Goal: Task Accomplishment & Management: Complete application form

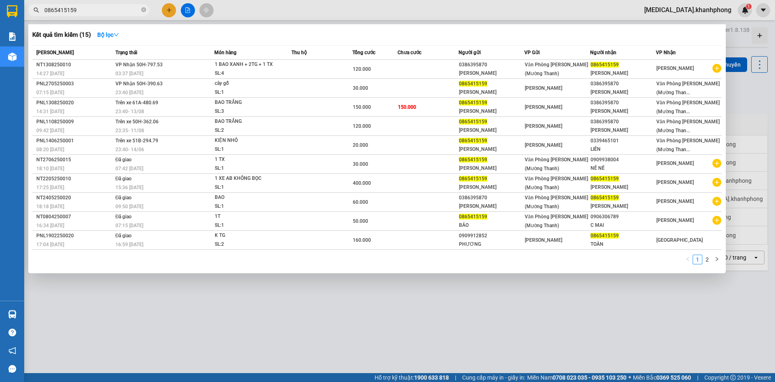
click at [171, 8] on div at bounding box center [387, 191] width 775 height 382
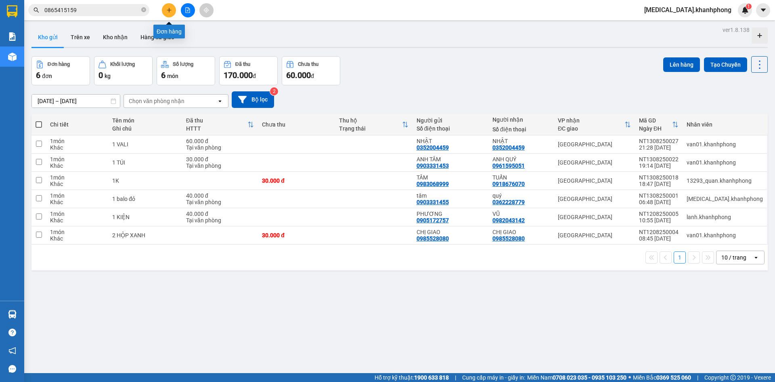
click at [171, 8] on icon "plus" at bounding box center [169, 10] width 6 height 6
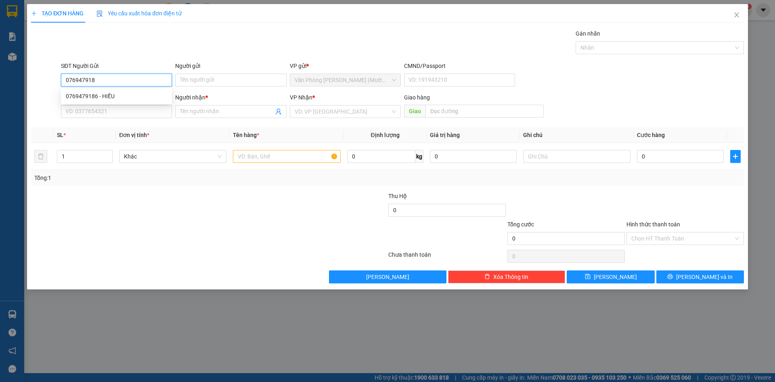
type input "0769479186"
click at [126, 96] on div "0769479186 - HIẾU" at bounding box center [116, 96] width 101 height 9
type input "HIẾU"
type input "0769479186"
click at [126, 114] on input "SĐT Người Nhận" at bounding box center [116, 111] width 111 height 13
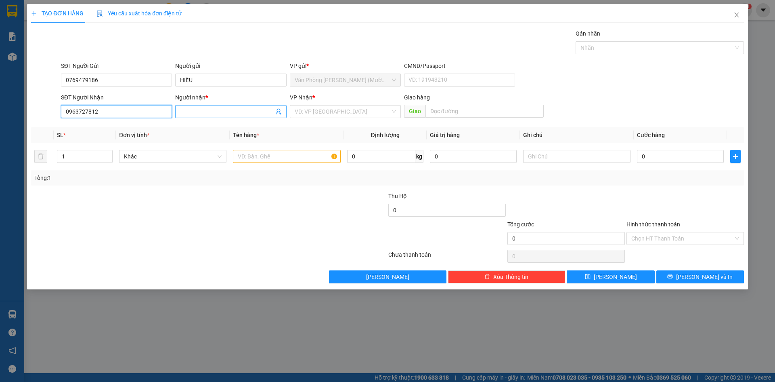
type input "0963727812"
click at [213, 114] on input "Người nhận *" at bounding box center [226, 111] width 93 height 9
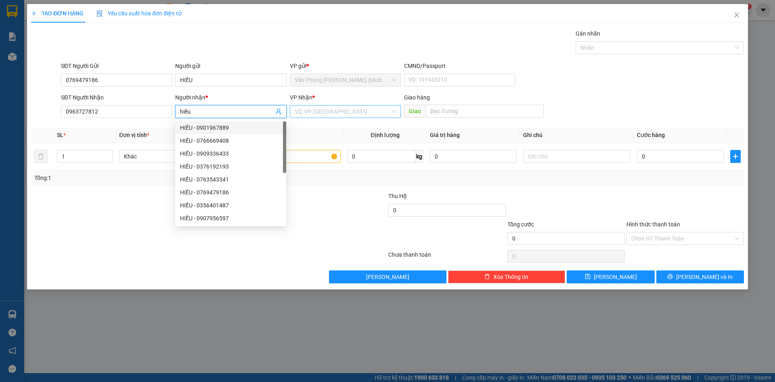
type input "hiếu"
click at [343, 113] on input "search" at bounding box center [343, 111] width 96 height 12
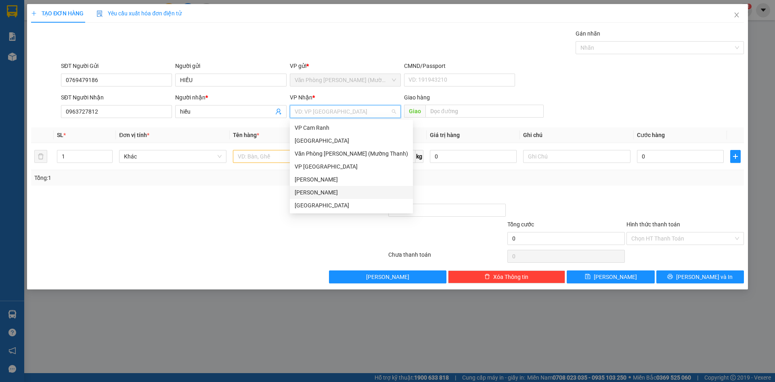
click at [345, 193] on div "[PERSON_NAME]" at bounding box center [351, 192] width 113 height 9
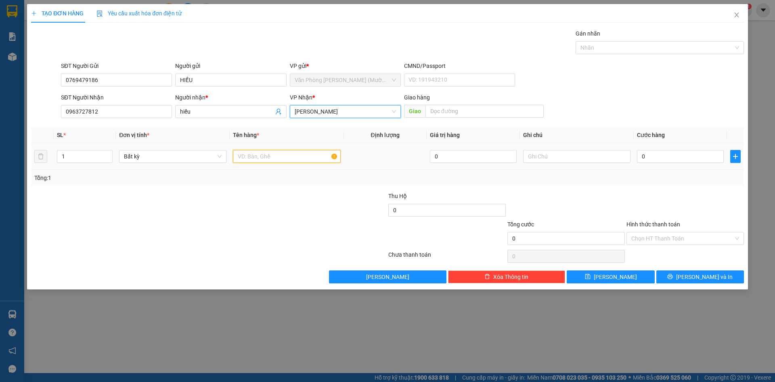
click at [286, 153] on input "text" at bounding box center [286, 156] width 107 height 13
type input "1"
type input "1TG"
click at [642, 157] on input "0" at bounding box center [680, 156] width 87 height 13
type input "3"
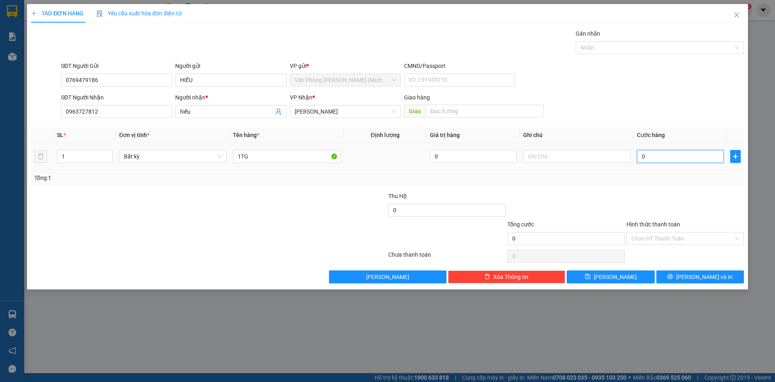
type input "3"
type input "30"
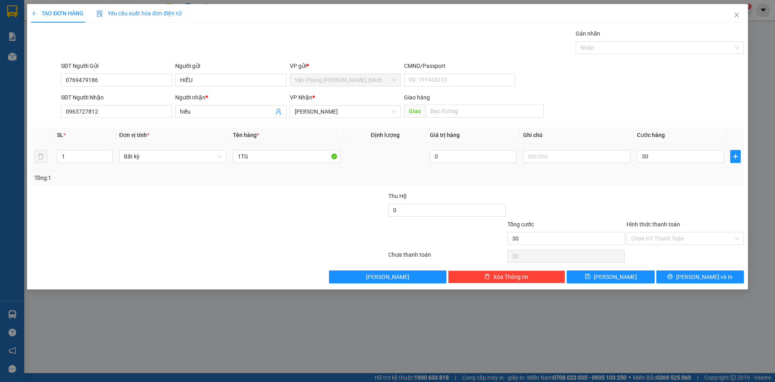
type input "30.000"
click at [648, 190] on div "Transit Pickup Surcharge Ids Transit Deliver Surcharge Ids Transit Deliver Surc…" at bounding box center [387, 156] width 713 height 254
click at [665, 236] on input "Hình thức thanh toán" at bounding box center [682, 238] width 102 height 12
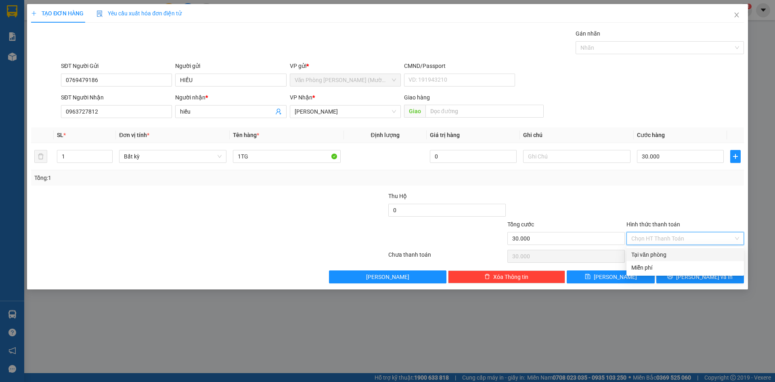
click at [669, 254] on div "Tại văn phòng" at bounding box center [685, 254] width 108 height 9
type input "0"
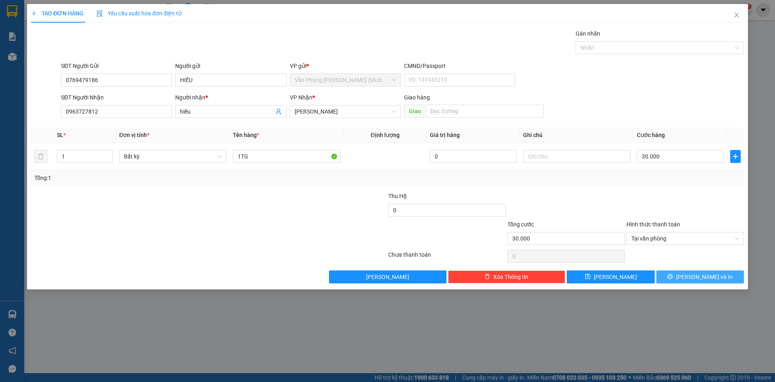
click at [673, 273] on icon "printer" at bounding box center [670, 276] width 6 height 6
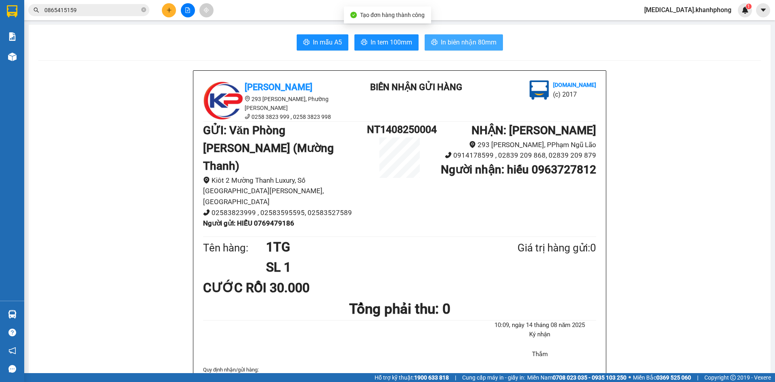
click at [463, 42] on span "In biên nhận 80mm" at bounding box center [469, 42] width 56 height 10
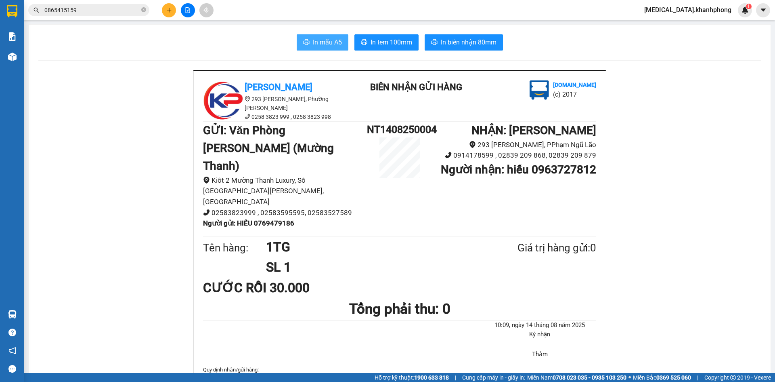
click at [315, 44] on span "In mẫu A5" at bounding box center [327, 42] width 29 height 10
click at [168, 10] on icon "plus" at bounding box center [169, 10] width 6 height 6
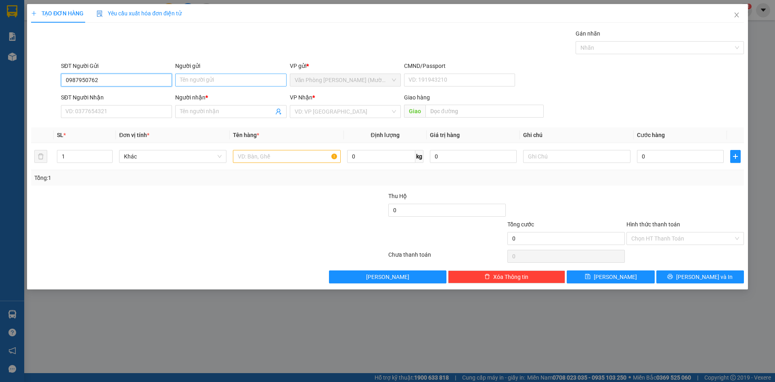
type input "0987950762"
click at [236, 79] on input "Người gửi" at bounding box center [230, 79] width 111 height 13
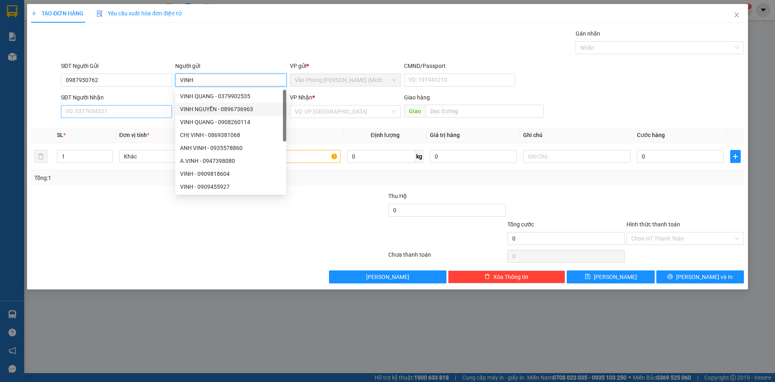
type input "VINH"
click at [131, 114] on input "SĐT Người Nhận" at bounding box center [116, 111] width 111 height 13
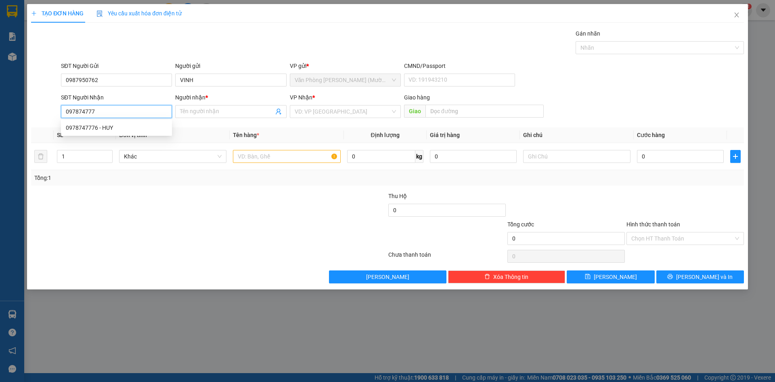
type input "0978747776"
click at [127, 128] on div "0978747776 - HUY" at bounding box center [116, 127] width 101 height 9
type input "HUY"
click at [323, 111] on span "Văn Phòng [PERSON_NAME] (Mường Thanh)" at bounding box center [345, 111] width 101 height 12
type input "0978747776"
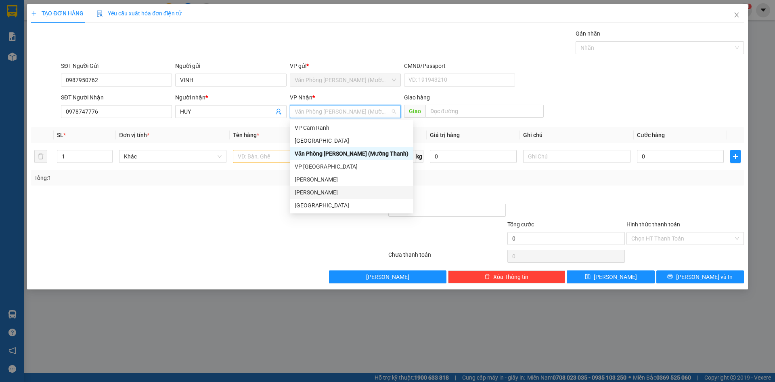
click at [332, 194] on div "[PERSON_NAME]" at bounding box center [352, 192] width 114 height 9
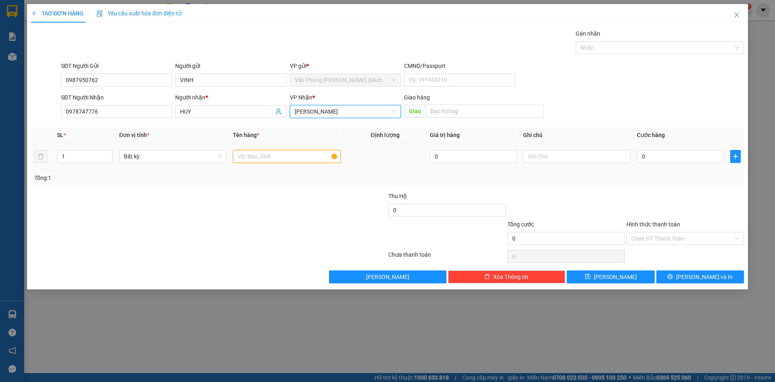
click at [277, 159] on input "text" at bounding box center [286, 156] width 107 height 13
type input "1 BỊCH HỒNG"
click at [645, 155] on input "0" at bounding box center [680, 156] width 87 height 13
type input "3"
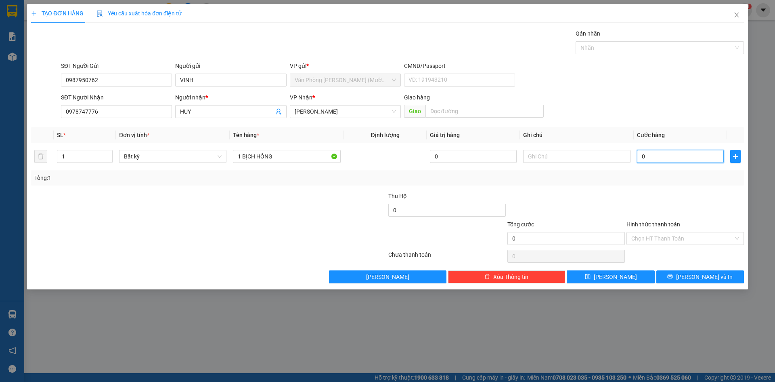
type input "3"
type input "30"
type input "30.000"
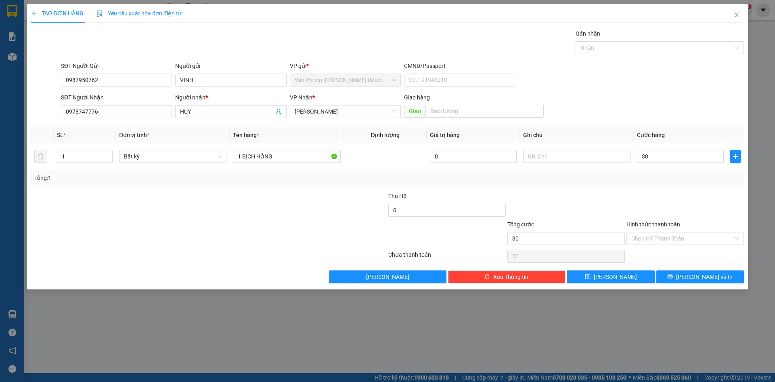
type input "30.000"
click at [667, 199] on div at bounding box center [685, 205] width 119 height 28
click at [683, 275] on button "[PERSON_NAME] và In" at bounding box center [701, 276] width 88 height 13
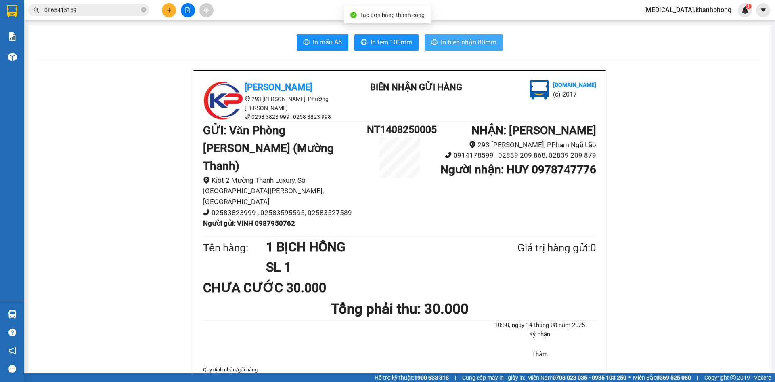
click at [477, 42] on span "In biên nhận 80mm" at bounding box center [469, 42] width 56 height 10
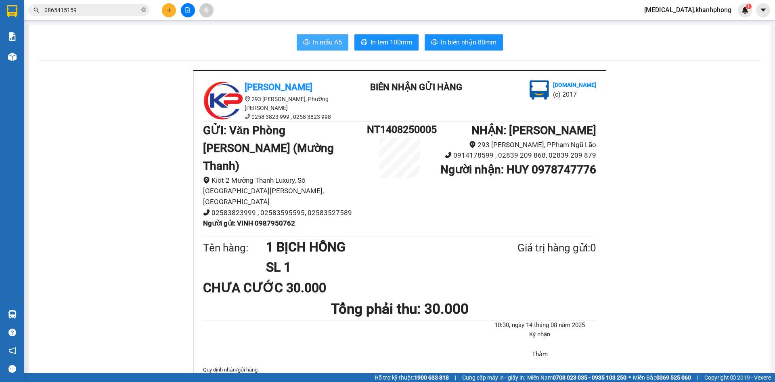
click at [331, 42] on span "In mẫu A5" at bounding box center [327, 42] width 29 height 10
click at [170, 10] on icon "plus" at bounding box center [169, 10] width 4 height 0
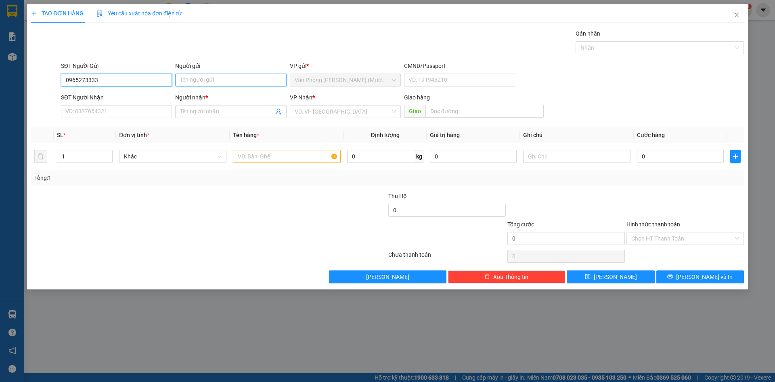
type input "0965273333"
click at [205, 77] on input "Người gửi" at bounding box center [230, 79] width 111 height 13
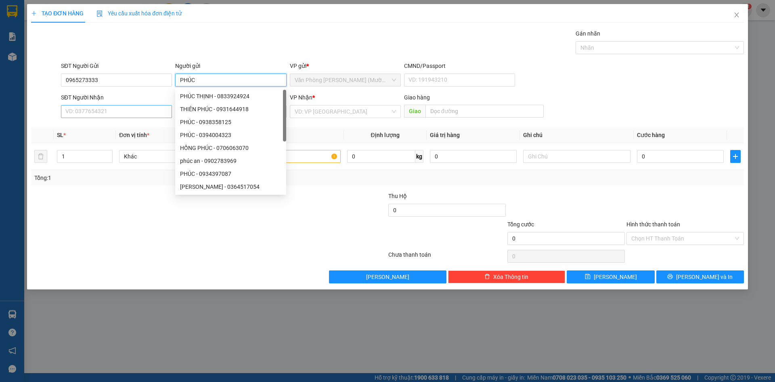
type input "PHÚC"
click at [145, 115] on input "SĐT Người Nhận" at bounding box center [116, 111] width 111 height 13
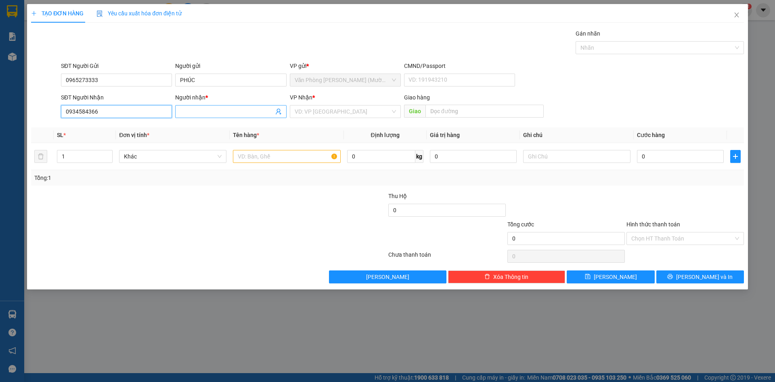
type input "0934584366"
click at [200, 111] on input "Người nhận *" at bounding box center [226, 111] width 93 height 9
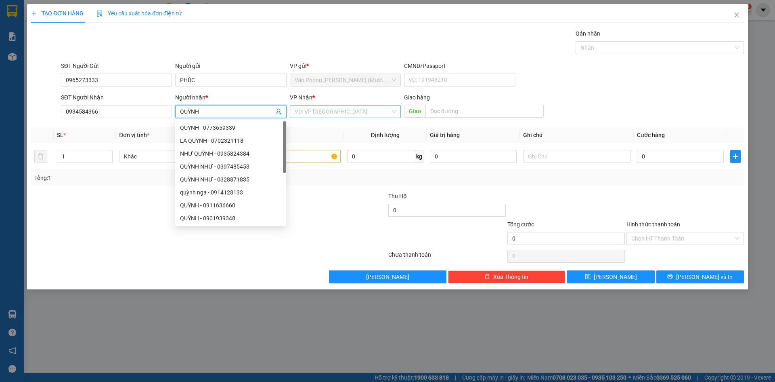
type input "QUỲNH"
click at [359, 110] on input "search" at bounding box center [343, 111] width 96 height 12
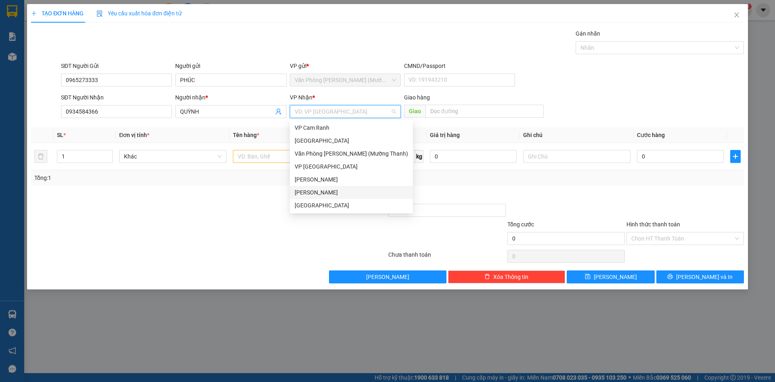
click at [348, 193] on div "[PERSON_NAME]" at bounding box center [351, 192] width 113 height 9
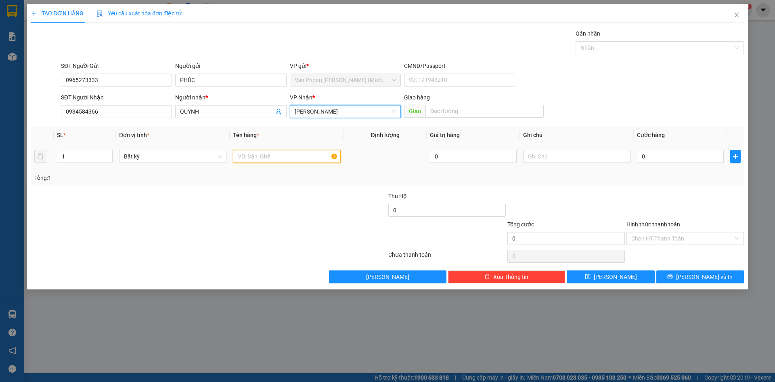
click at [283, 158] on input "text" at bounding box center [286, 156] width 107 height 13
type input "1"
type input "1 TẬP HỒ SƠ"
click at [646, 158] on input "0" at bounding box center [680, 156] width 87 height 13
type input "2"
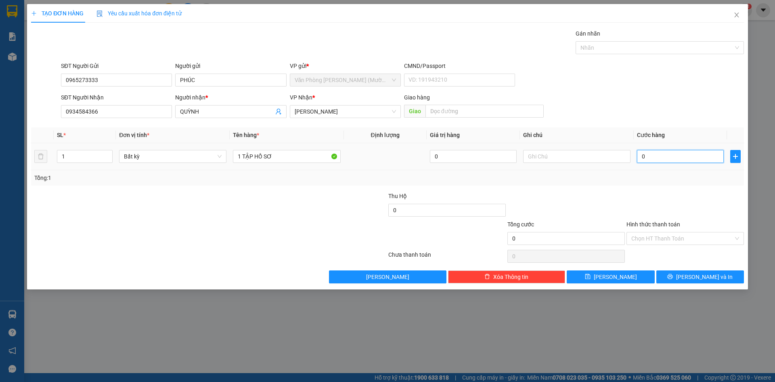
type input "2"
type input "20"
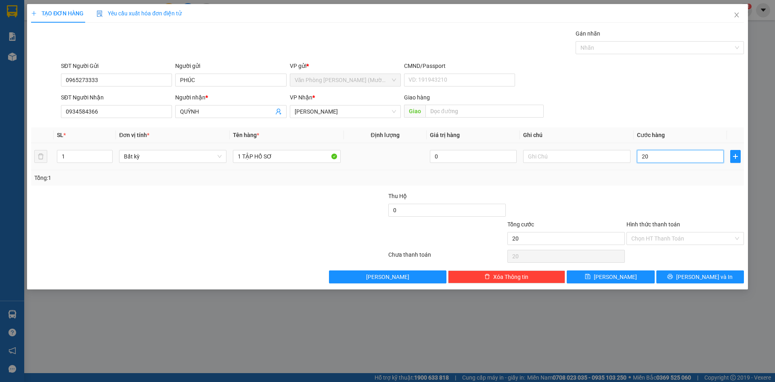
type input "2"
type input "0"
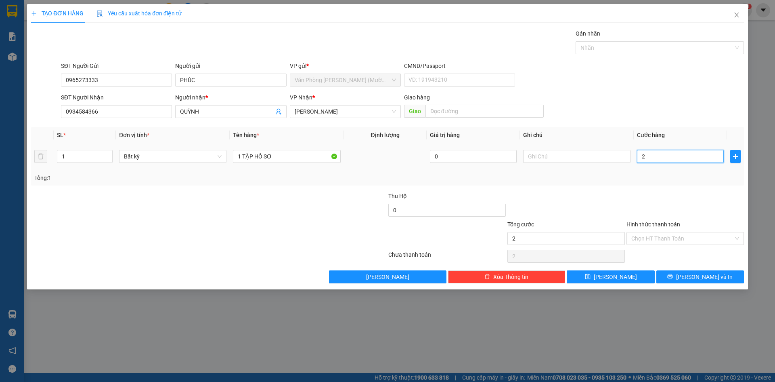
type input "0"
type input "03"
type input "3"
type input "030"
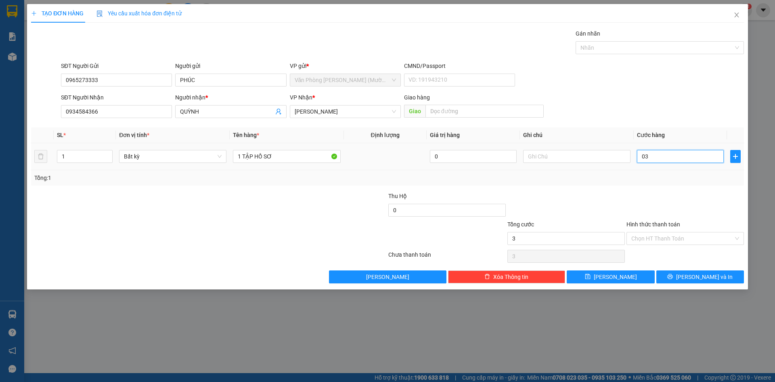
type input "30"
type input "03"
type input "3"
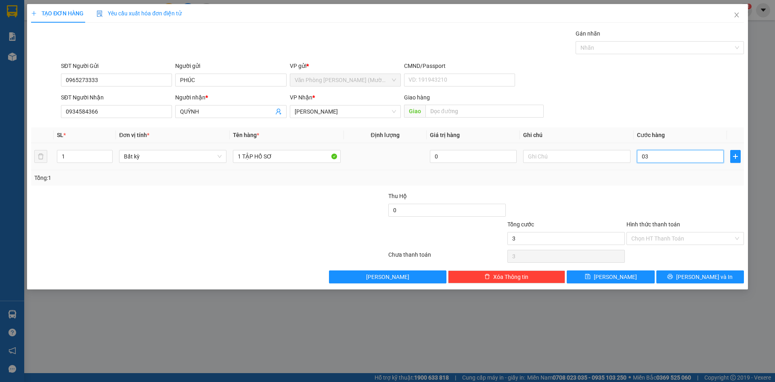
type input "0"
click at [640, 158] on input "0" at bounding box center [680, 156] width 87 height 13
type input "30"
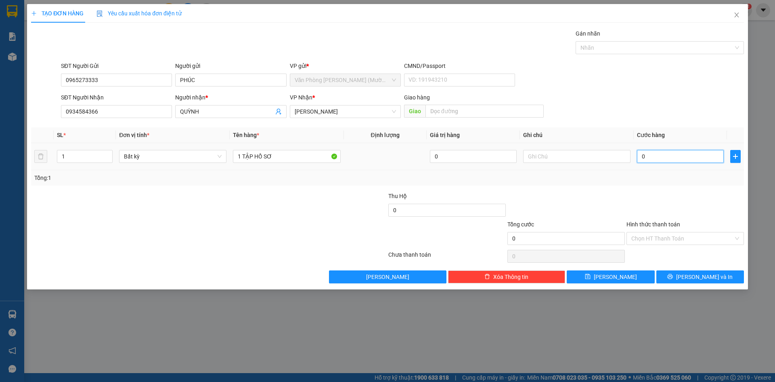
type input "30"
type input "30.000"
click at [648, 185] on div "Transit Pickup Surcharge Ids Transit Deliver Surcharge Ids Transit Deliver Surc…" at bounding box center [387, 156] width 713 height 254
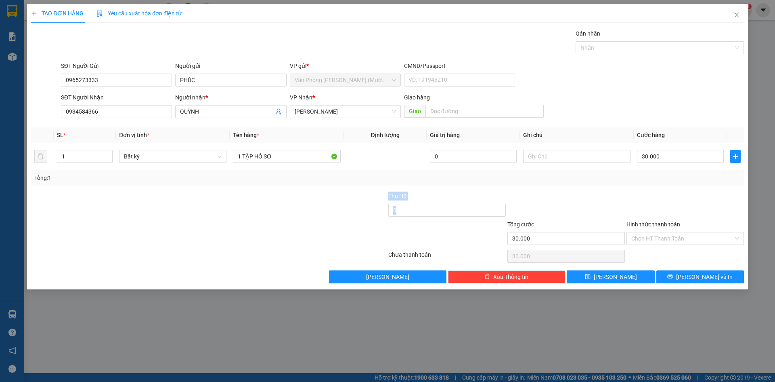
click at [562, 196] on div at bounding box center [566, 205] width 119 height 28
click at [668, 235] on input "Hình thức thanh toán" at bounding box center [682, 238] width 102 height 12
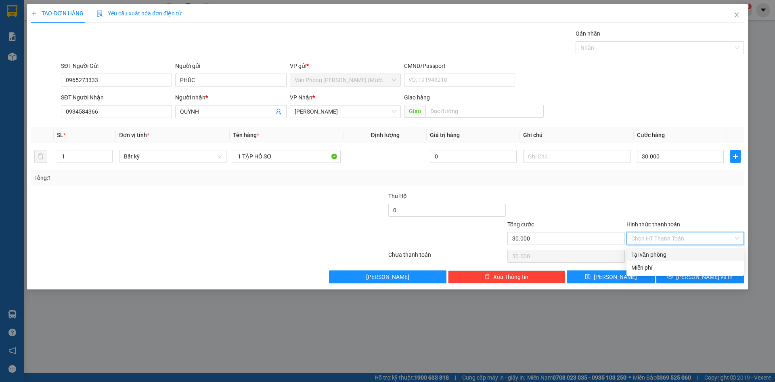
click at [668, 254] on div "Tại văn phòng" at bounding box center [685, 254] width 108 height 9
type input "0"
click at [685, 273] on button "[PERSON_NAME] và In" at bounding box center [701, 276] width 88 height 13
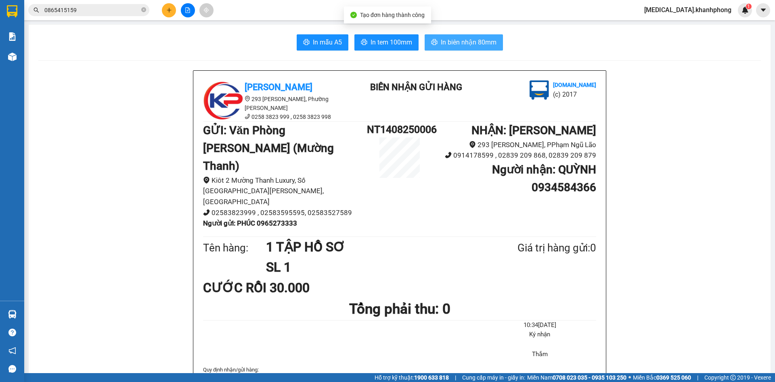
click at [476, 44] on span "In biên nhận 80mm" at bounding box center [469, 42] width 56 height 10
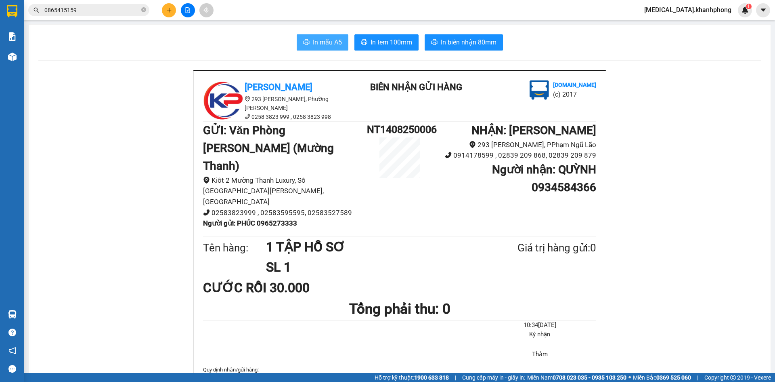
click at [315, 40] on span "In mẫu A5" at bounding box center [327, 42] width 29 height 10
